Goal: Information Seeking & Learning: Learn about a topic

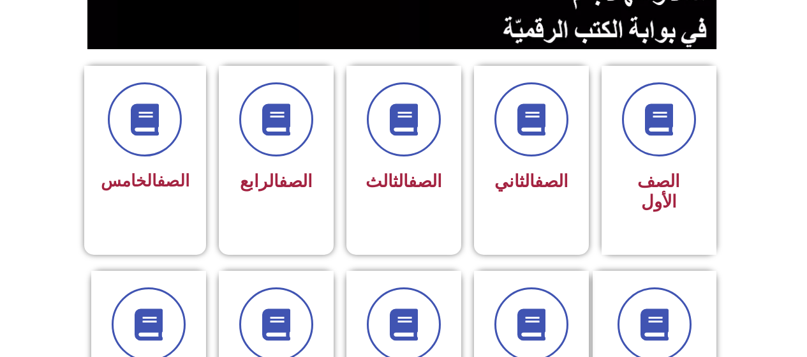
scroll to position [292, 0]
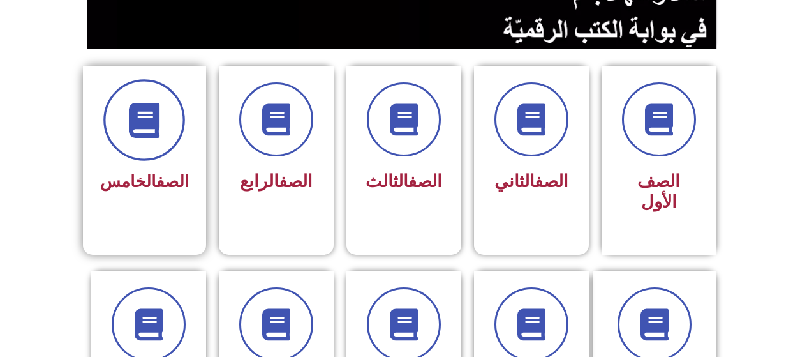
click at [147, 150] on span at bounding box center [144, 120] width 82 height 82
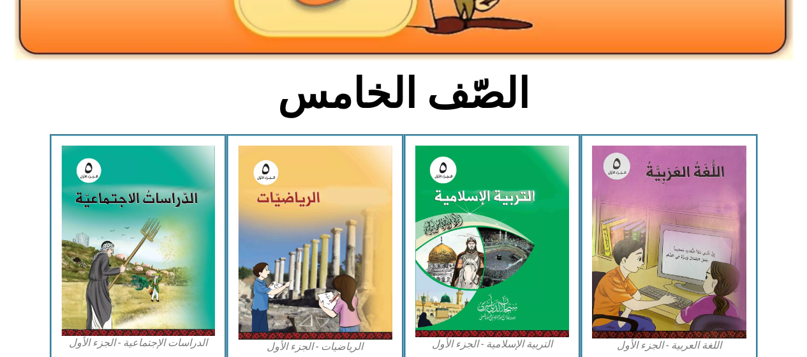
scroll to position [270, 0]
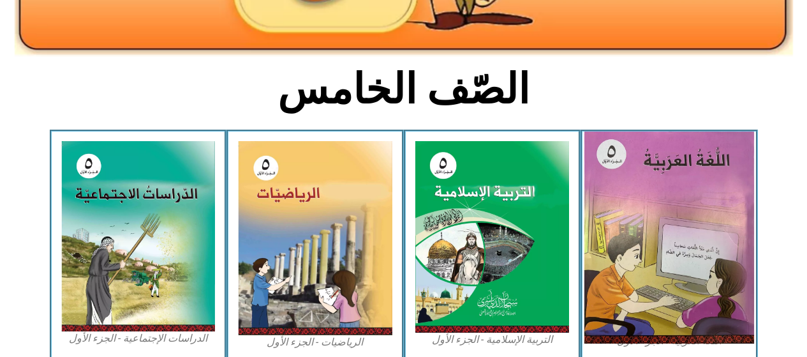
click at [666, 223] on img at bounding box center [669, 237] width 170 height 212
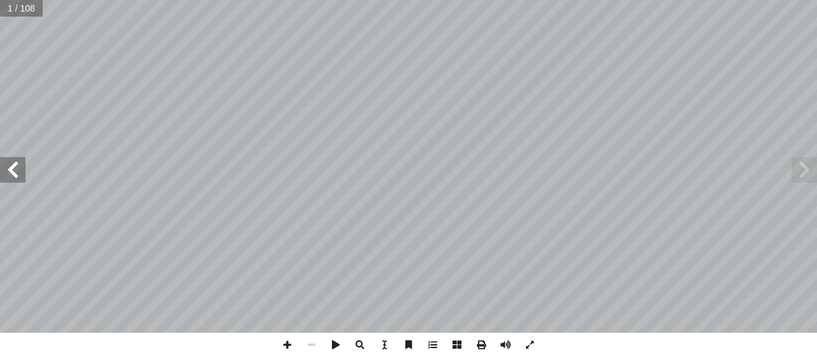
click at [11, 170] on span at bounding box center [13, 170] width 26 height 26
click at [14, 171] on span at bounding box center [13, 170] width 26 height 26
click at [14, 169] on span at bounding box center [13, 170] width 26 height 26
click at [11, 170] on span at bounding box center [13, 170] width 26 height 26
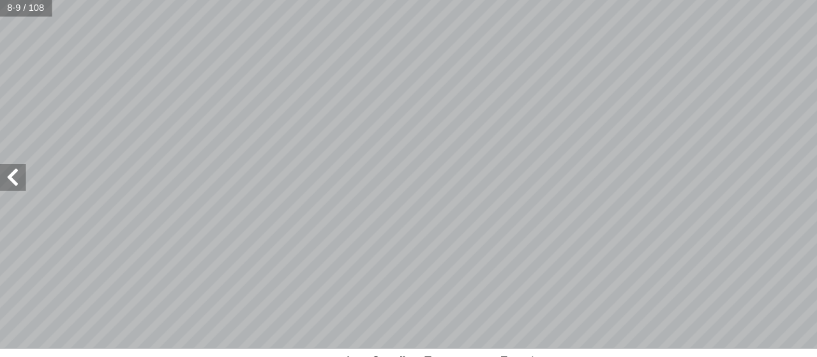
click at [13, 170] on span at bounding box center [13, 170] width 26 height 26
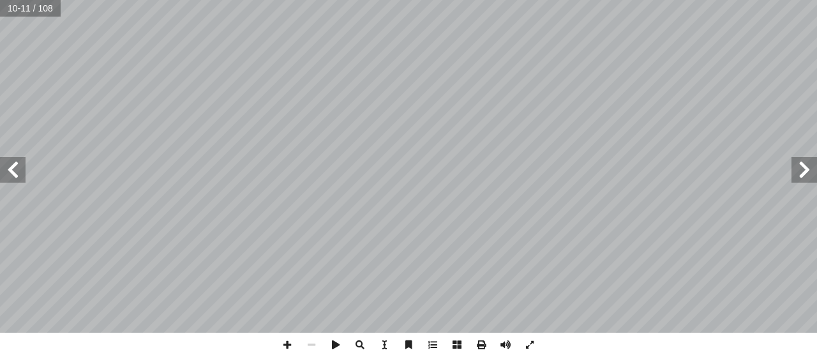
click at [9, 167] on span at bounding box center [13, 170] width 26 height 26
click at [799, 172] on span at bounding box center [804, 170] width 26 height 26
